Goal: Information Seeking & Learning: Learn about a topic

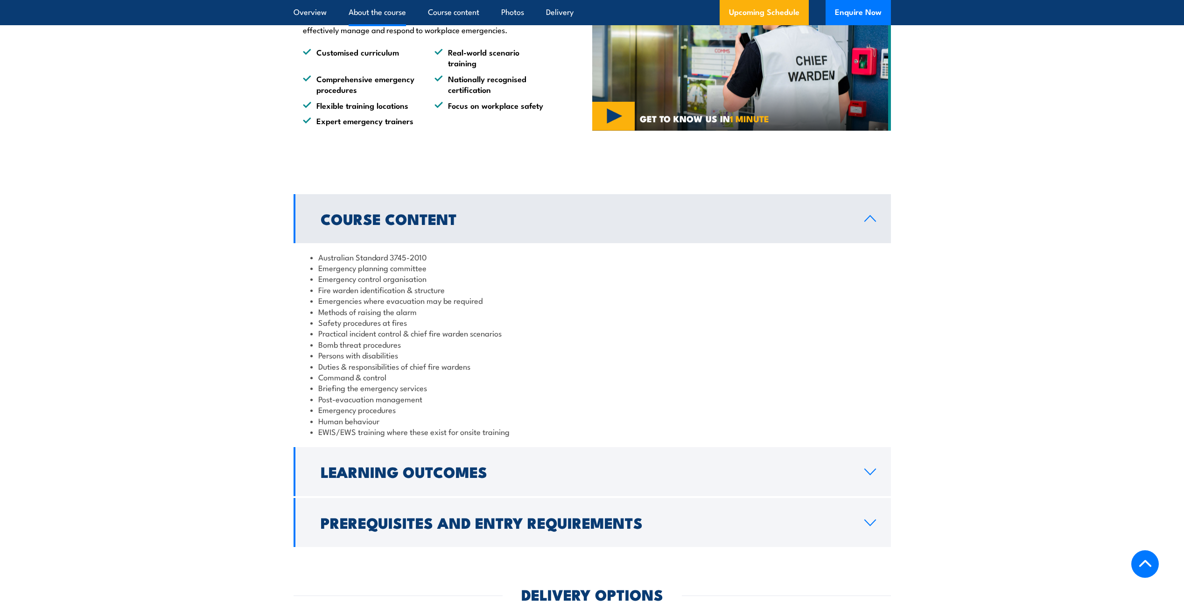
scroll to position [747, 0]
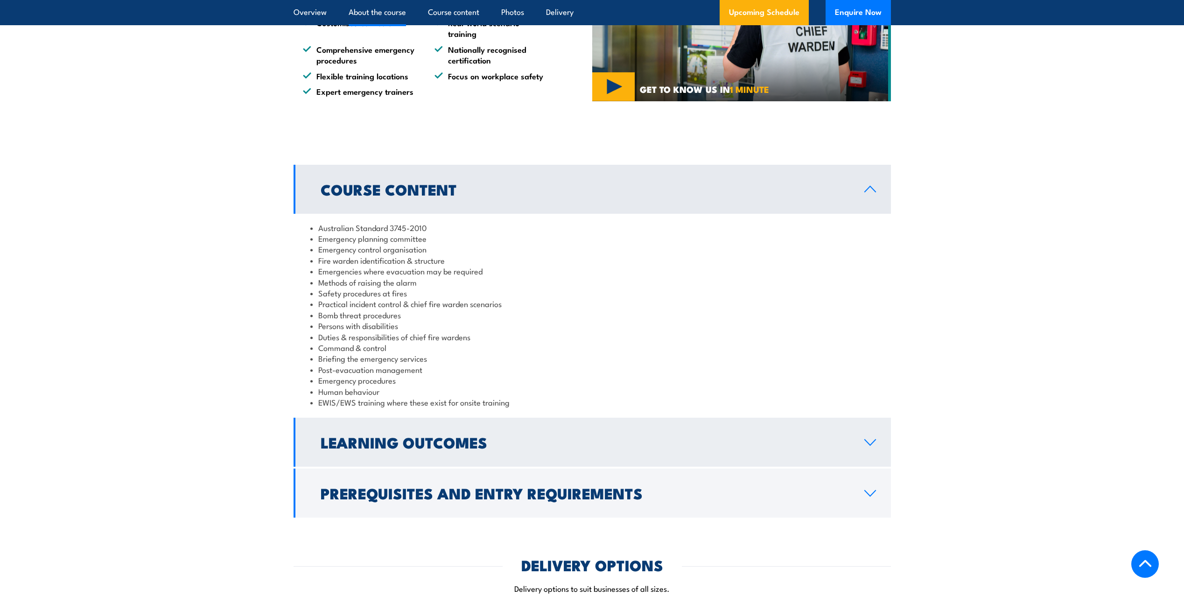
click at [858, 451] on link "Learning Outcomes" at bounding box center [592, 442] width 597 height 49
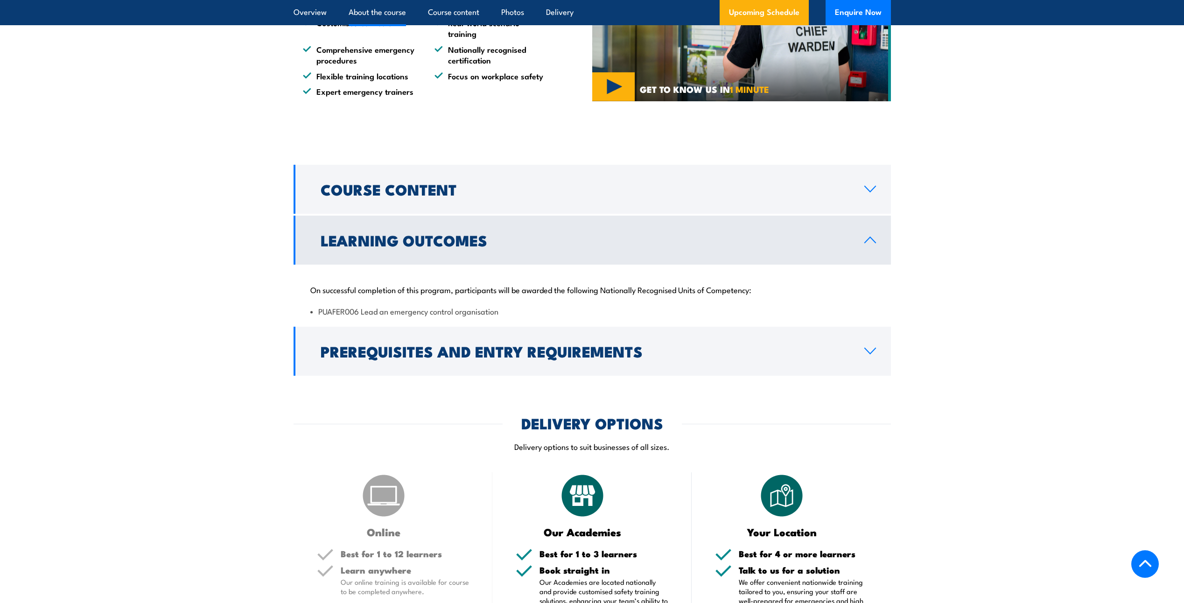
click at [585, 308] on li "PUAFER006 Lead an emergency control organisation" at bounding box center [592, 311] width 564 height 11
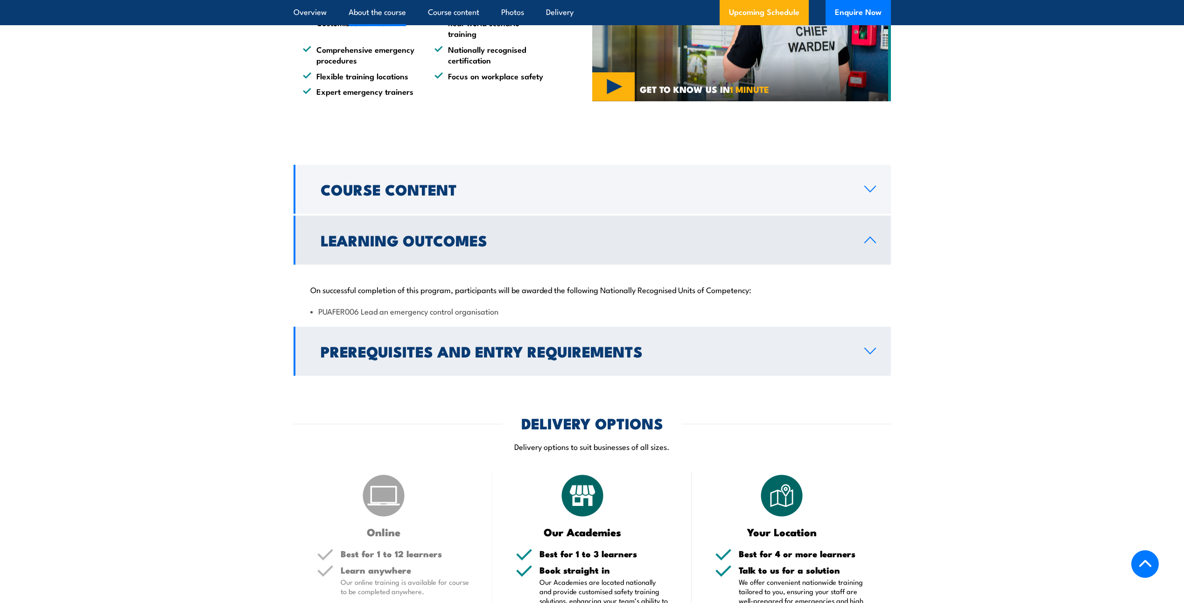
click at [608, 345] on h2 "Prerequisites and Entry Requirements" at bounding box center [585, 350] width 529 height 13
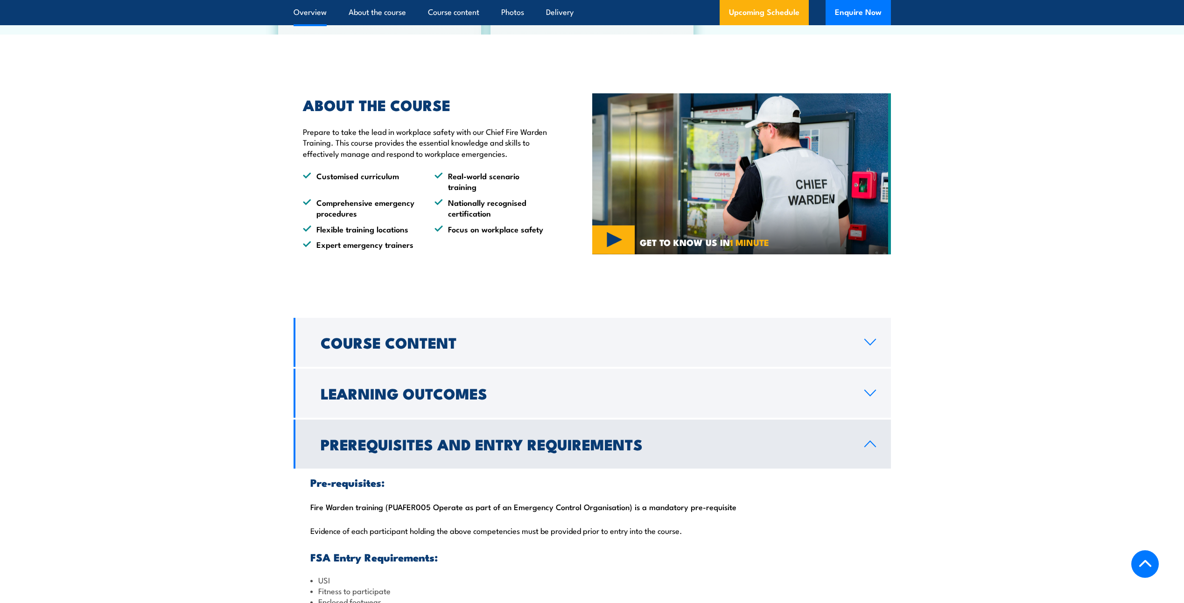
scroll to position [0, 0]
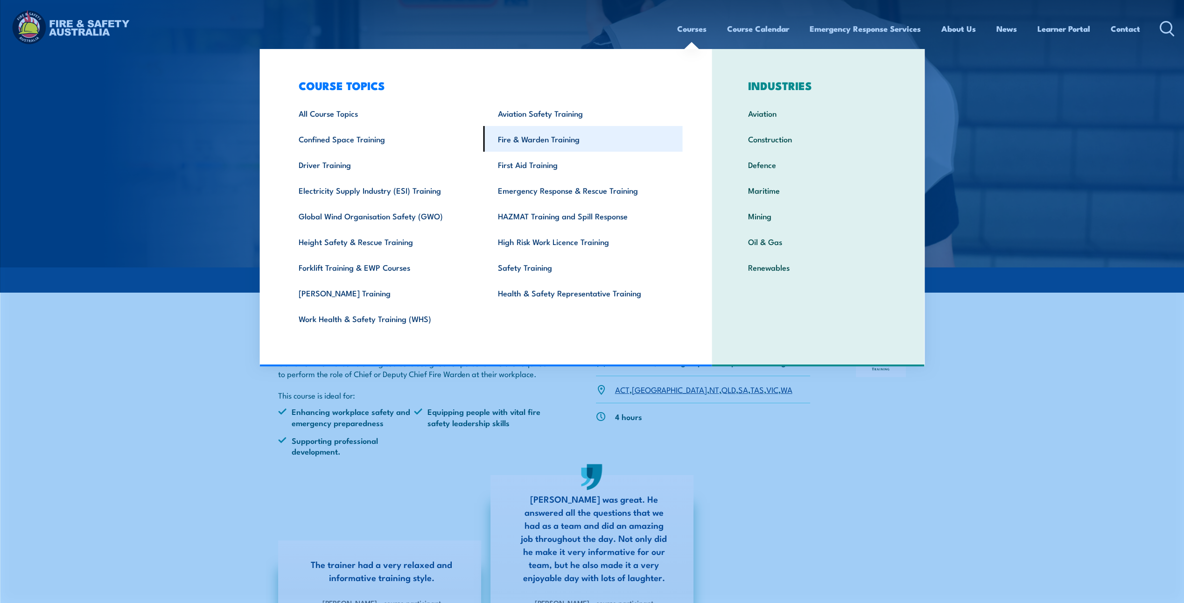
click at [565, 140] on link "Fire & Warden Training" at bounding box center [582, 139] width 199 height 26
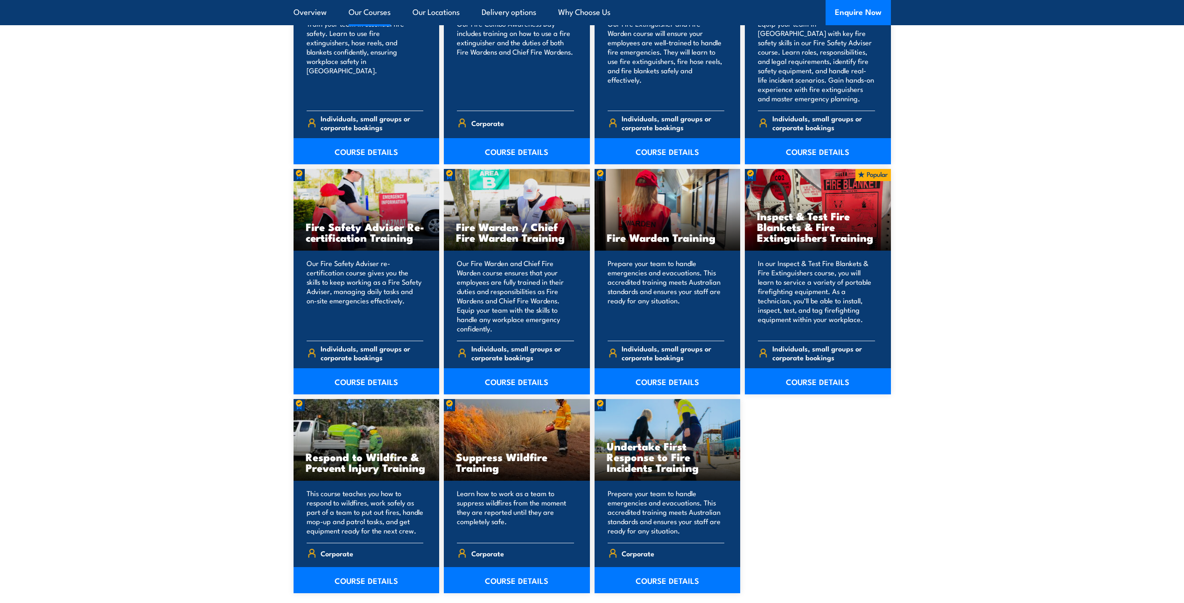
scroll to position [1120, 0]
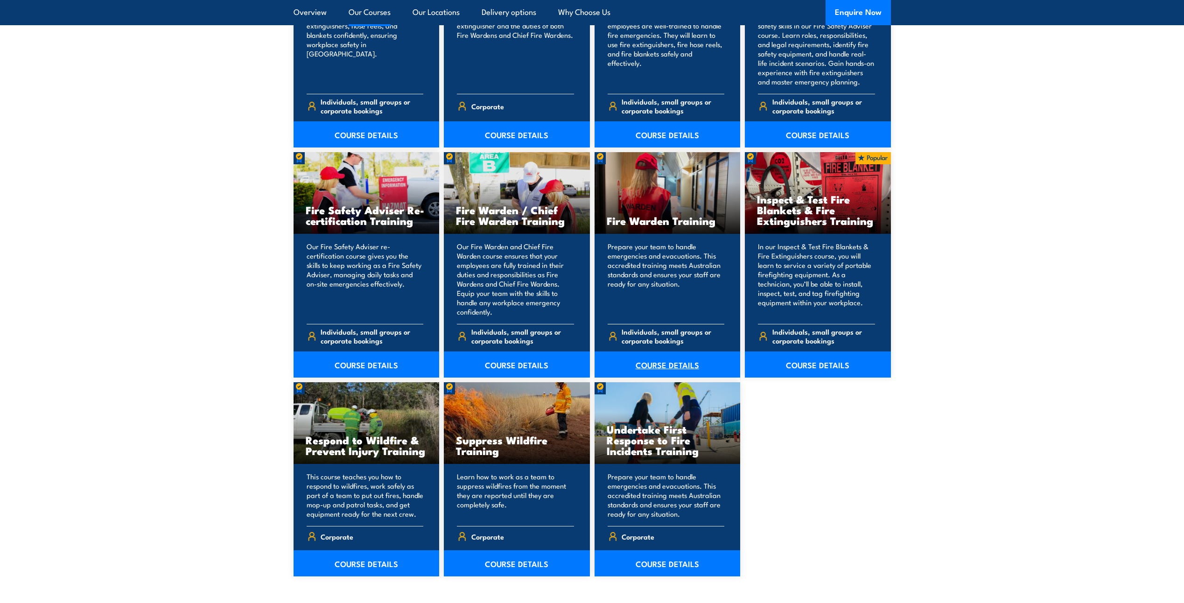
click at [666, 365] on link "COURSE DETAILS" at bounding box center [668, 364] width 146 height 26
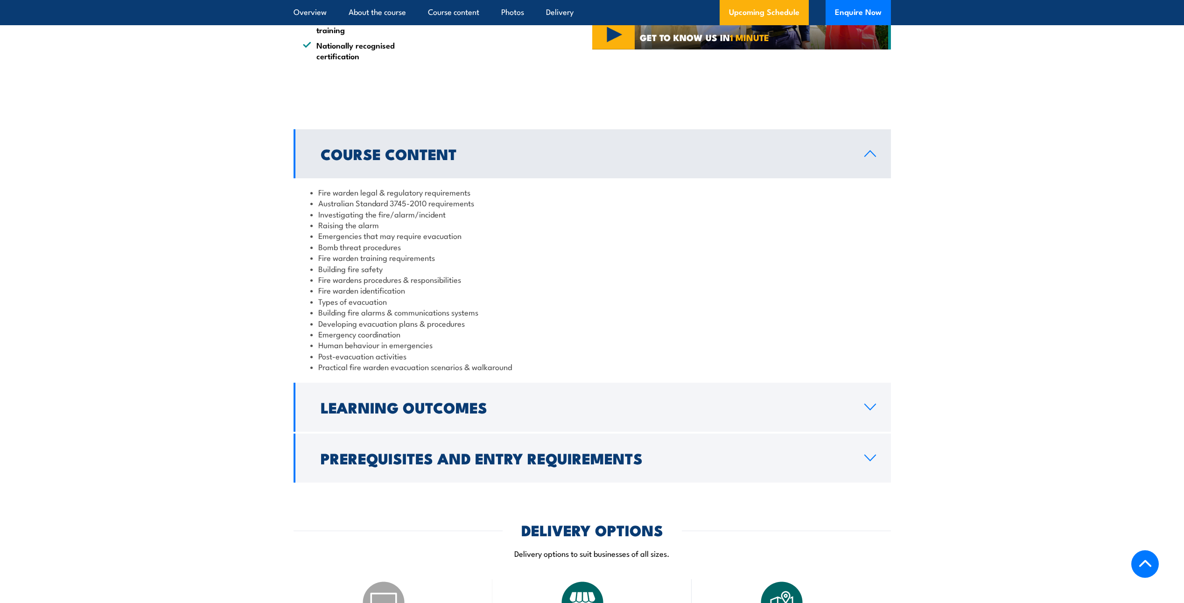
scroll to position [871, 0]
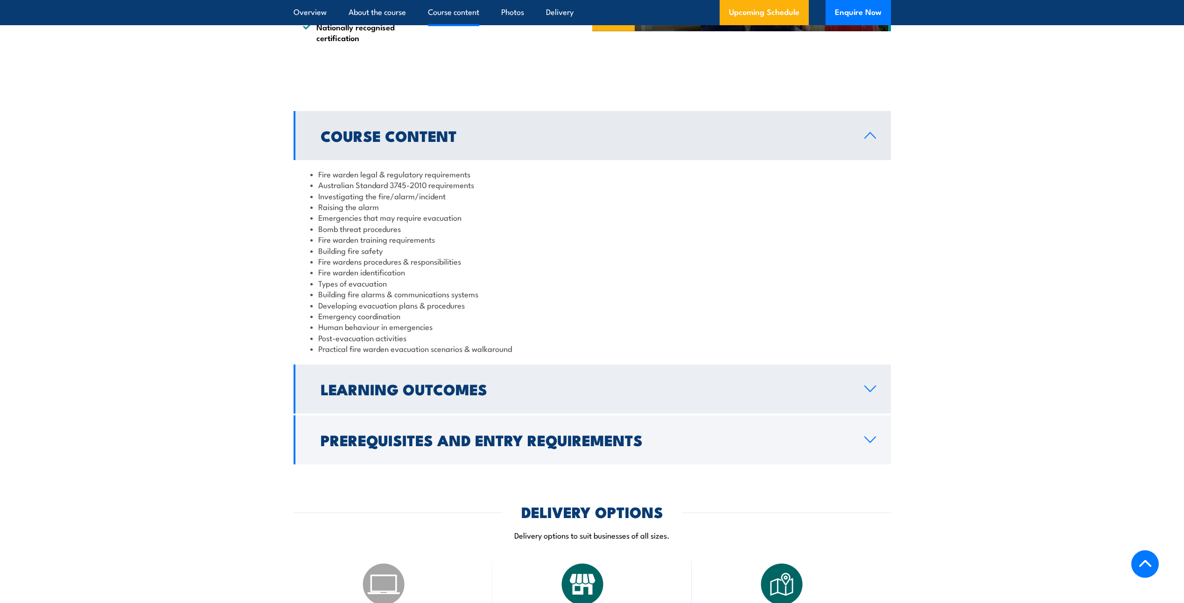
click at [489, 384] on h2 "Learning Outcomes" at bounding box center [585, 388] width 529 height 13
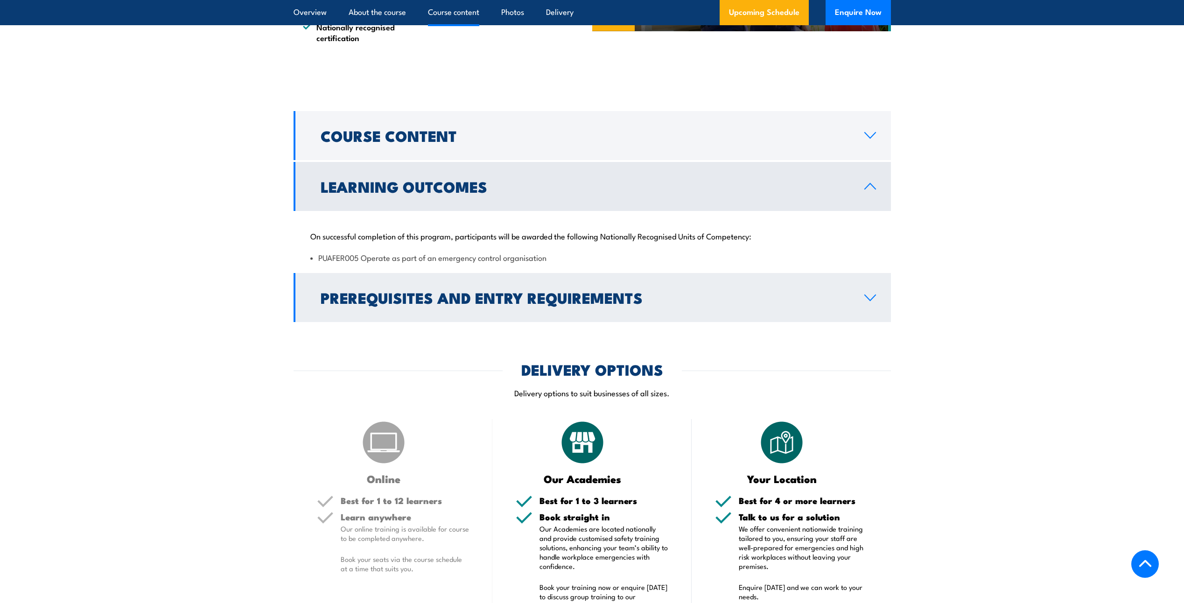
click at [540, 304] on h2 "Prerequisites and Entry Requirements" at bounding box center [585, 297] width 529 height 13
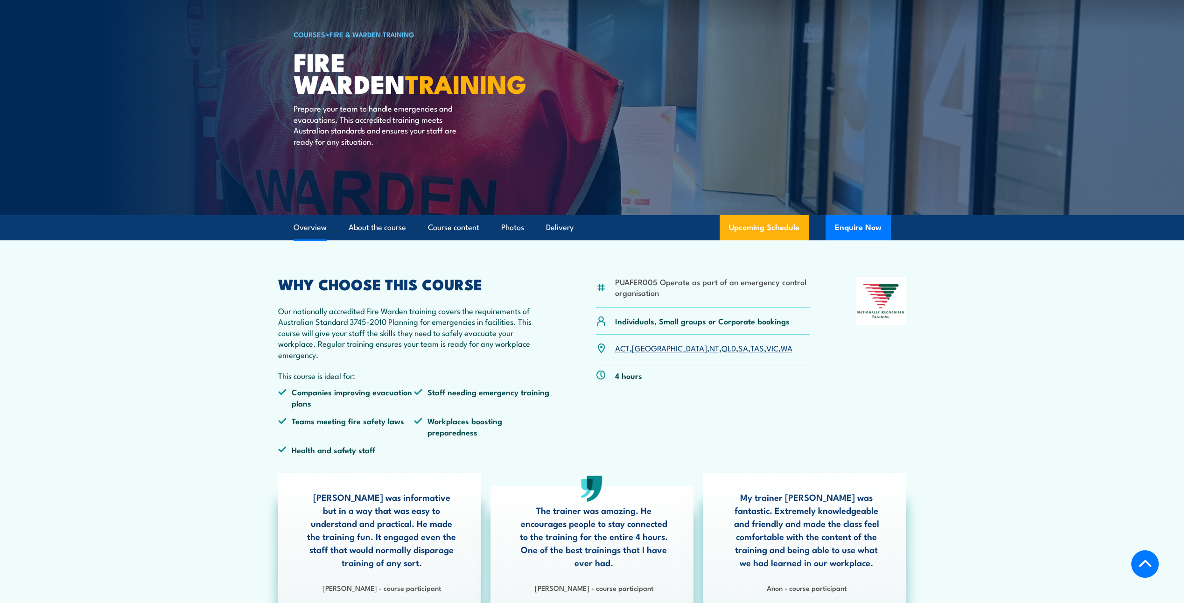
scroll to position [0, 0]
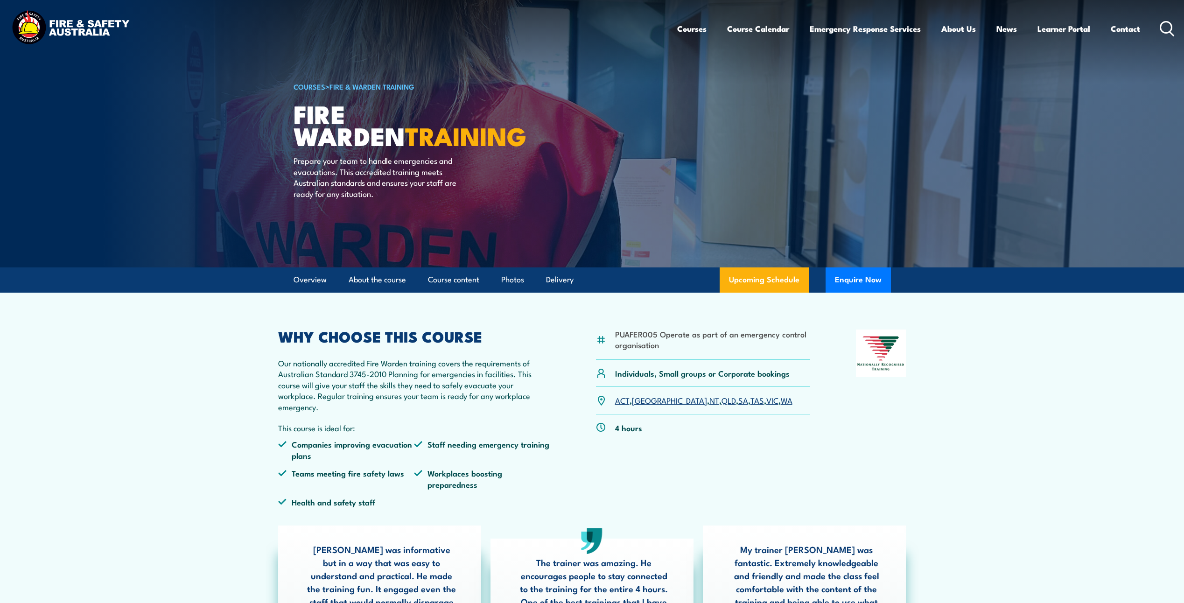
click at [315, 87] on link "COURSES" at bounding box center [310, 86] width 32 height 10
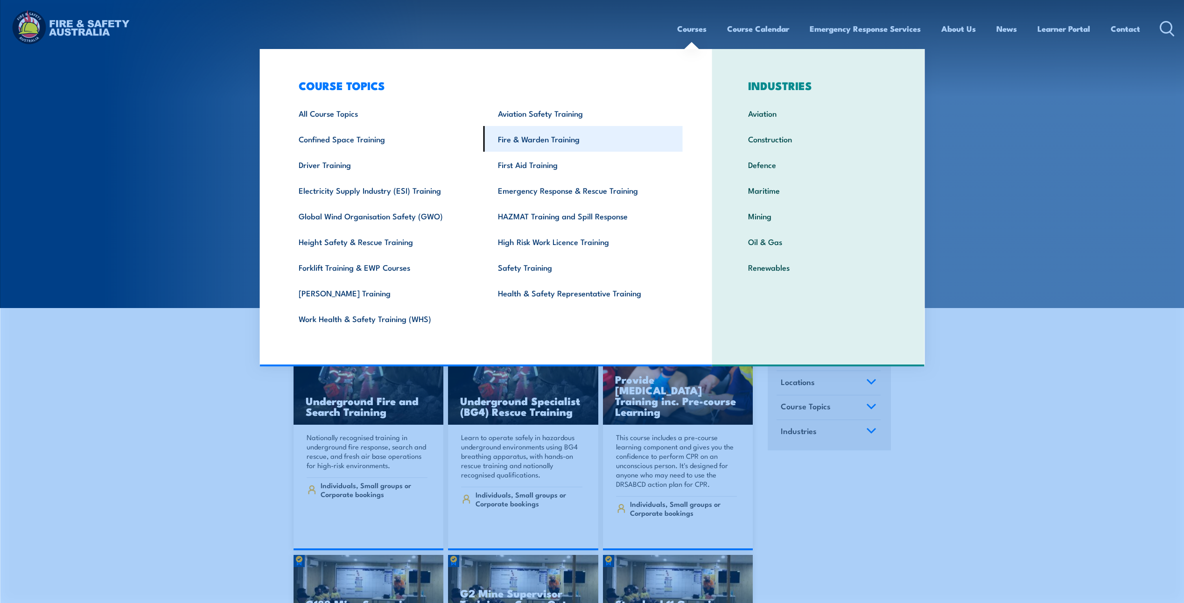
click at [535, 138] on link "Fire & Warden Training" at bounding box center [582, 139] width 199 height 26
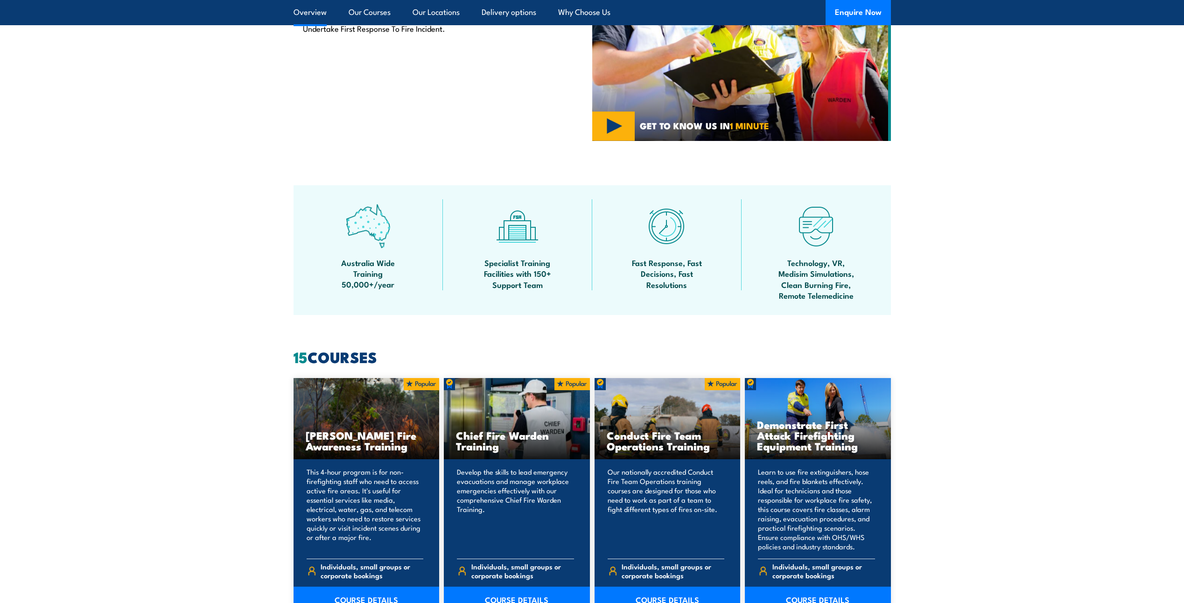
scroll to position [498, 0]
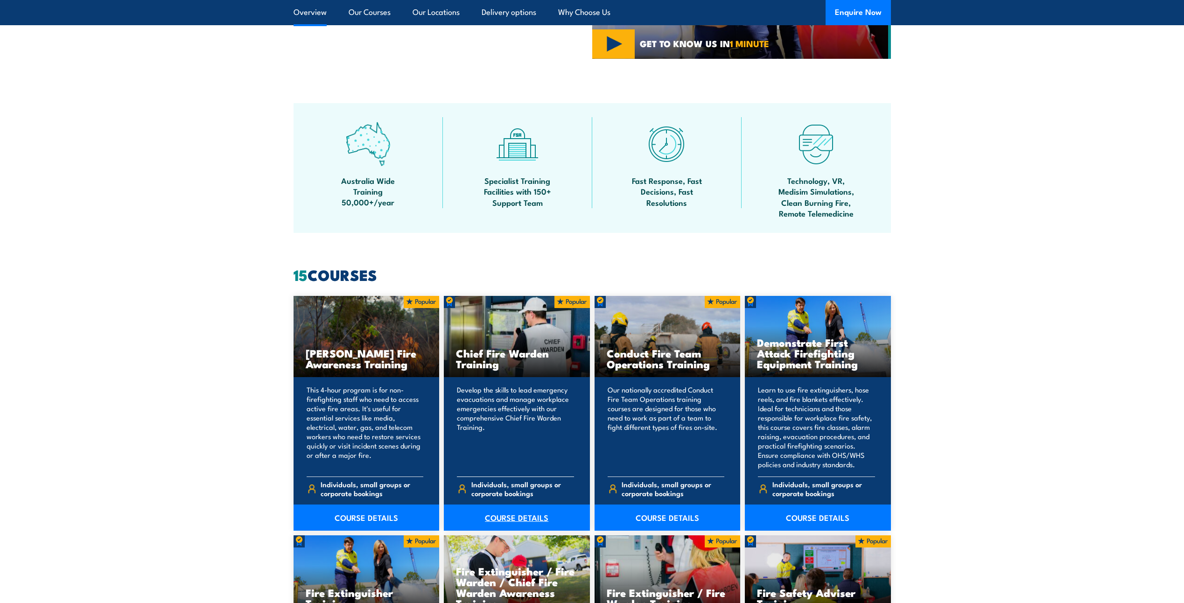
click at [508, 518] on link "COURSE DETAILS" at bounding box center [517, 517] width 146 height 26
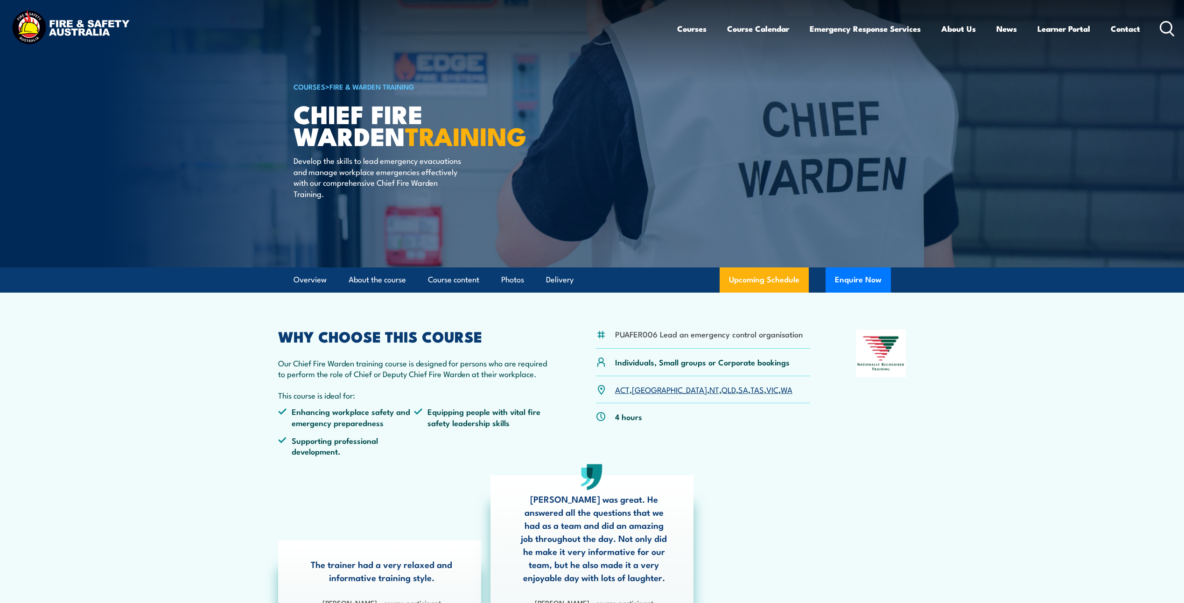
drag, startPoint x: 142, startPoint y: 25, endPoint x: 121, endPoint y: 19, distance: 22.0
click at [124, 28] on div "Courses Course Calendar Emergency Response Services Services Overview Emergency…" at bounding box center [591, 28] width 1165 height 40
click at [95, 27] on img at bounding box center [70, 28] width 122 height 40
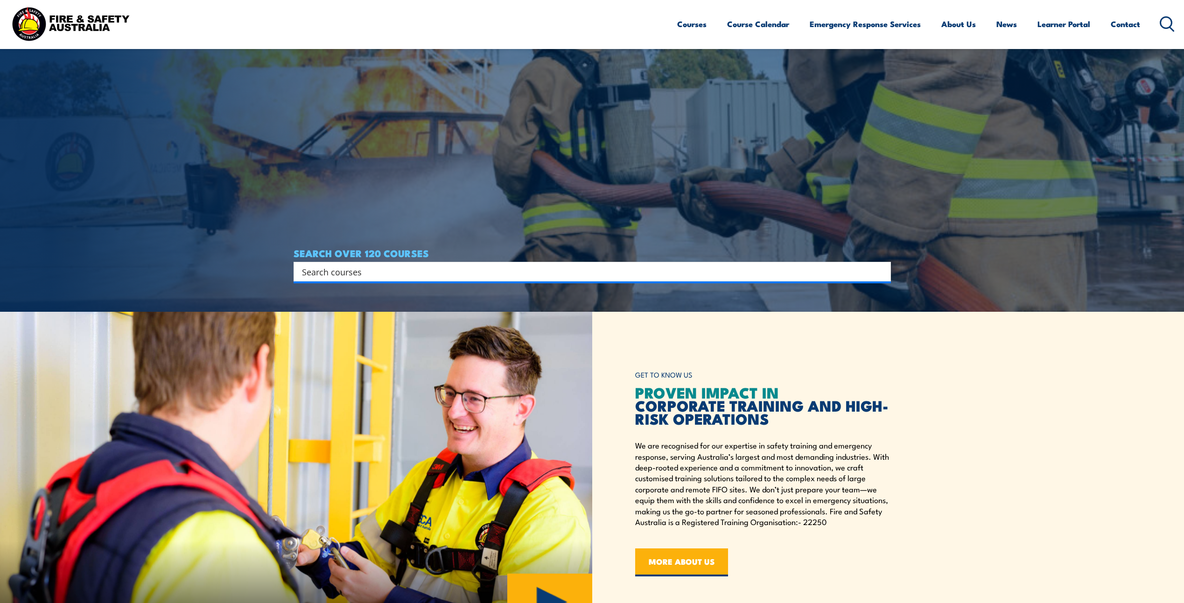
scroll to position [373, 0]
